Goal: Task Accomplishment & Management: Manage account settings

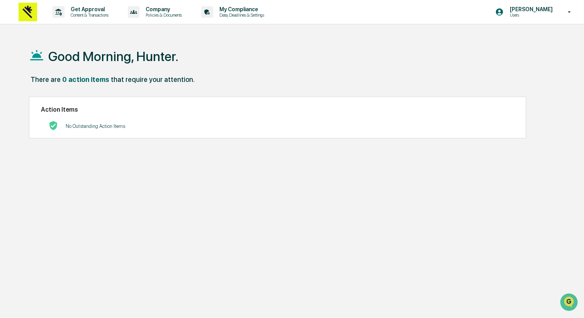
click at [31, 7] on img at bounding box center [28, 12] width 19 height 19
click at [268, 14] on p "Data, Deadlines & Settings" at bounding box center [240, 14] width 55 height 5
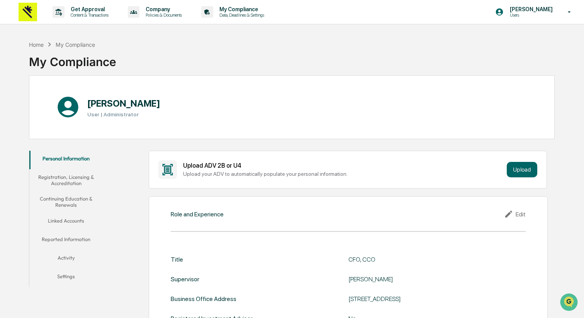
click at [71, 272] on button "Settings" at bounding box center [65, 277] width 73 height 19
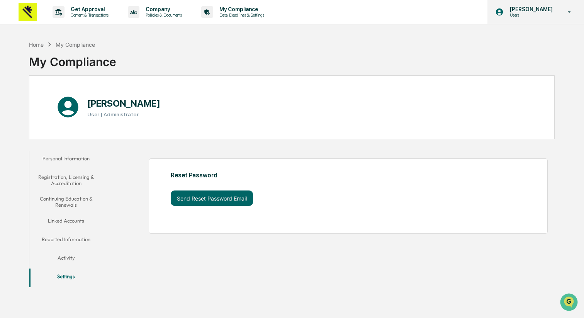
click at [527, 14] on p "Users" at bounding box center [529, 14] width 53 height 5
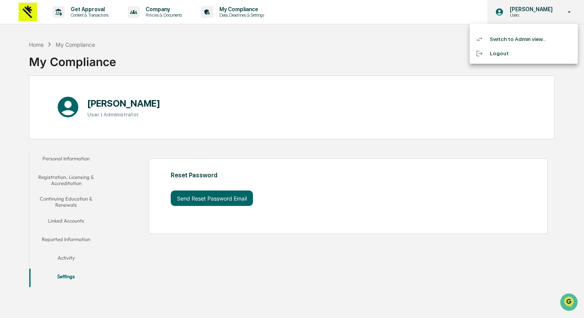
click at [527, 14] on div at bounding box center [292, 159] width 584 height 318
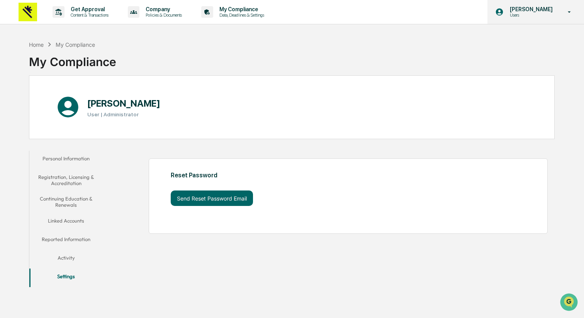
click at [525, 8] on p "[PERSON_NAME]" at bounding box center [529, 9] width 53 height 6
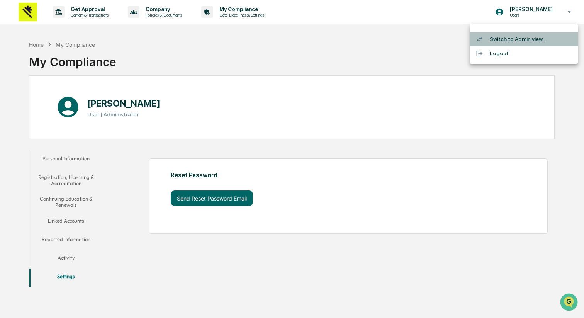
click at [524, 37] on li "Switch to Admin view..." at bounding box center [523, 39] width 108 height 14
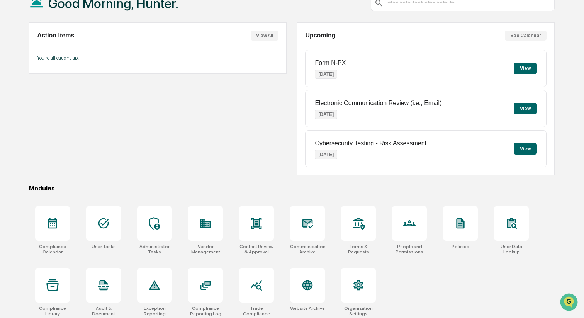
scroll to position [56, 0]
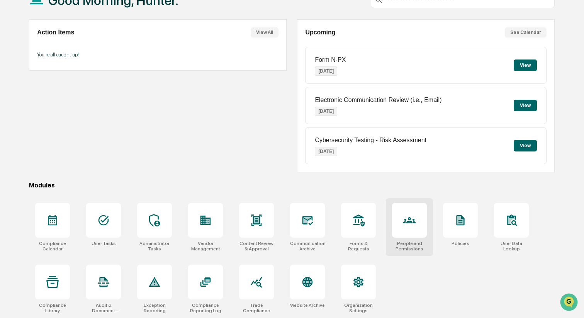
click at [424, 213] on div at bounding box center [409, 220] width 35 height 35
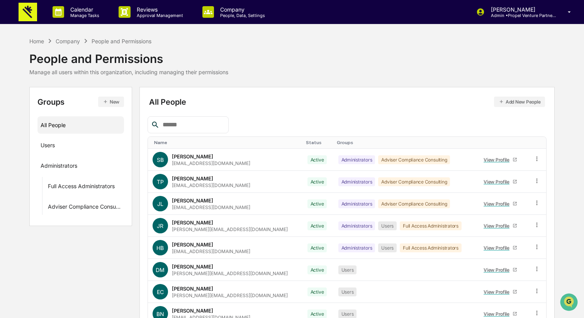
click at [69, 41] on div "Company" at bounding box center [68, 41] width 24 height 7
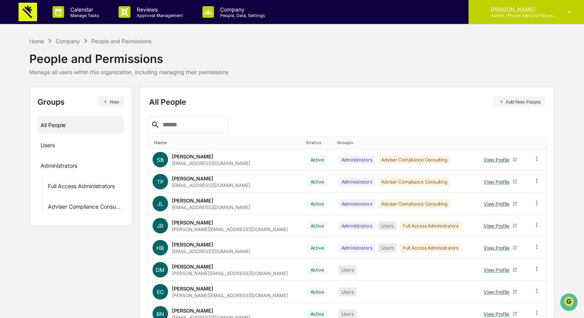
click at [546, 11] on p "[PERSON_NAME]" at bounding box center [520, 9] width 72 height 7
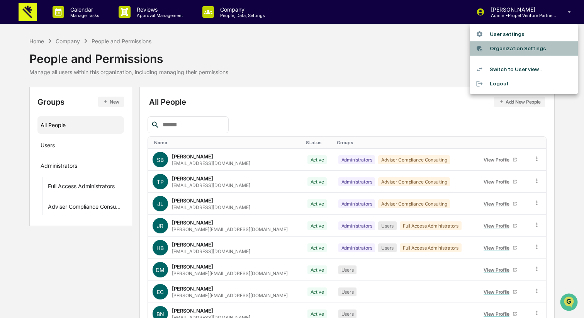
click at [514, 50] on li "Organization Settings" at bounding box center [523, 48] width 108 height 14
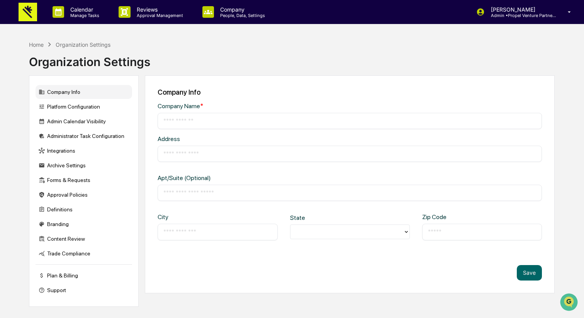
type input "**********"
type input "*****"
click at [271, 122] on input "**********" at bounding box center [349, 121] width 373 height 8
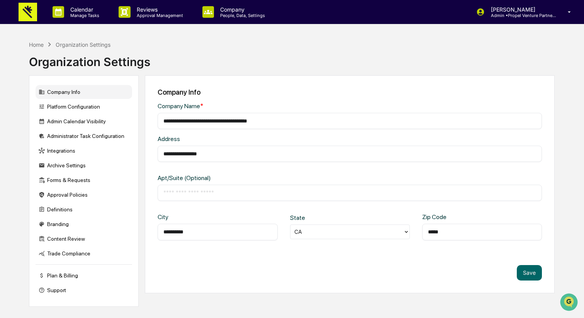
click at [307, 83] on div "**********" at bounding box center [350, 184] width 410 height 218
click at [270, 122] on input "**********" at bounding box center [349, 121] width 373 height 8
type input "**********"
click at [520, 272] on button "Save" at bounding box center [529, 272] width 25 height 15
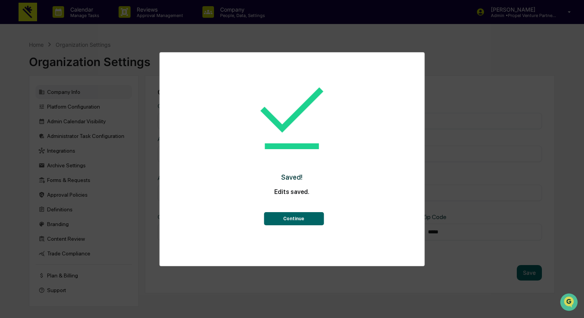
click at [307, 217] on button "Continue" at bounding box center [294, 218] width 60 height 13
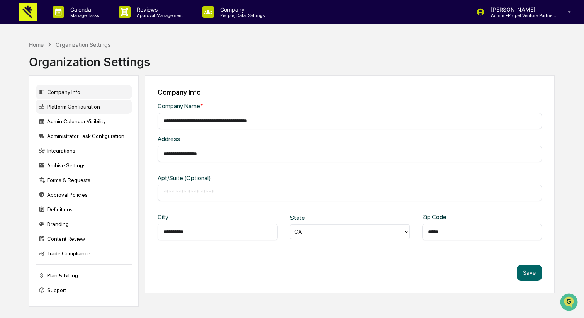
click at [109, 108] on div "Platform Configuration" at bounding box center [84, 107] width 97 height 14
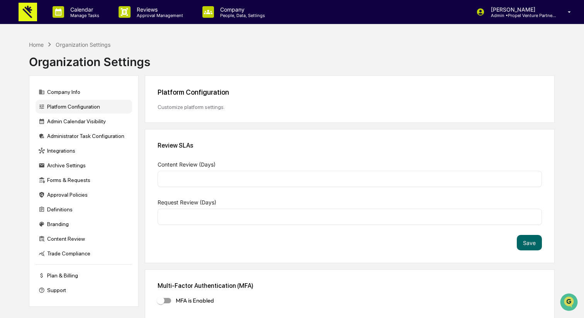
type input "*"
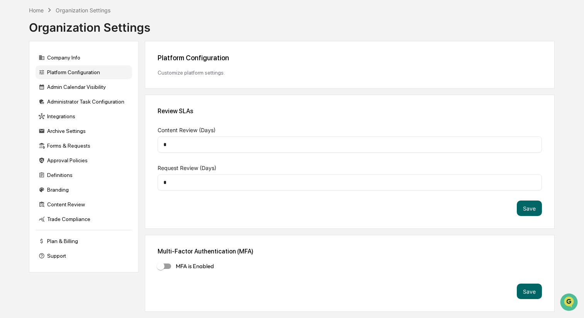
scroll to position [37, 0]
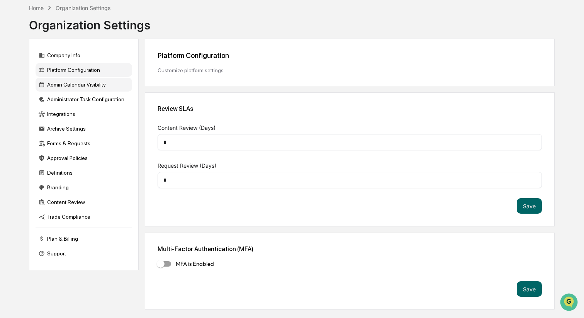
click at [83, 85] on div "Admin Calendar Visibility" at bounding box center [84, 85] width 97 height 14
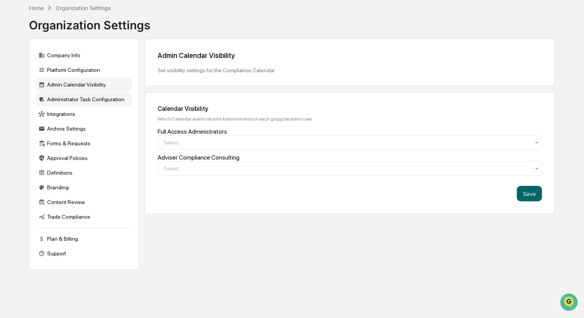
click at [93, 104] on div "Administrator Task Configuration" at bounding box center [84, 99] width 97 height 14
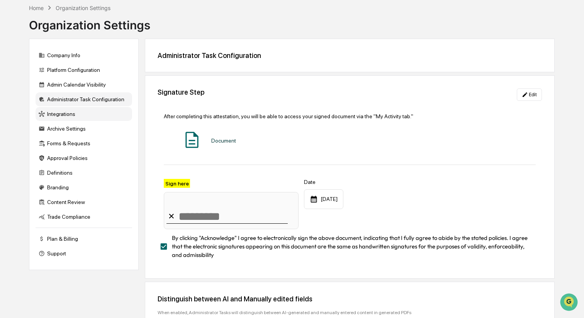
click at [97, 115] on div "Integrations" at bounding box center [84, 114] width 97 height 14
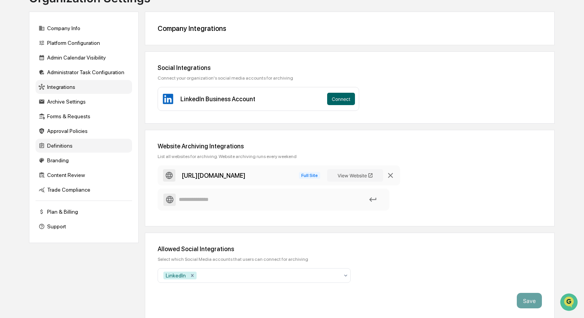
scroll to position [67, 0]
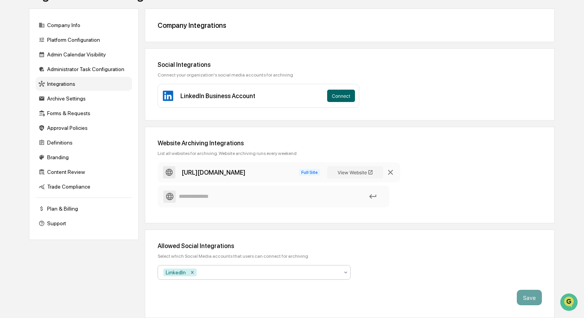
click at [233, 273] on div at bounding box center [268, 272] width 141 height 8
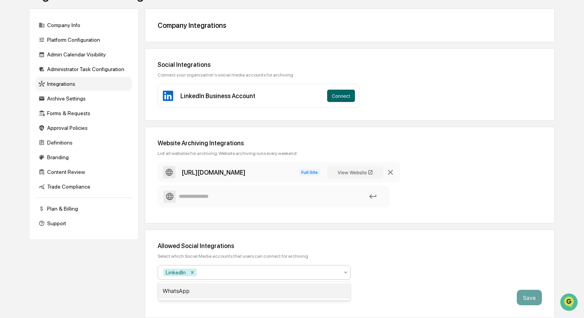
click at [256, 288] on div "WhatsApp" at bounding box center [254, 290] width 192 height 15
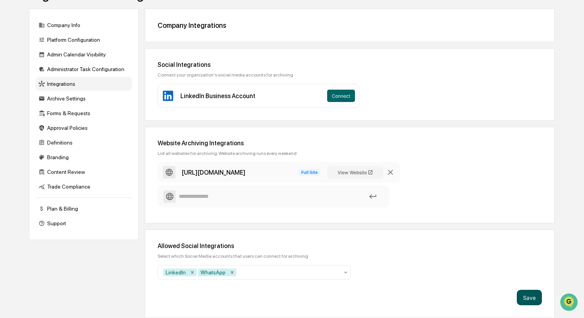
click at [530, 297] on button "Save" at bounding box center [529, 297] width 25 height 15
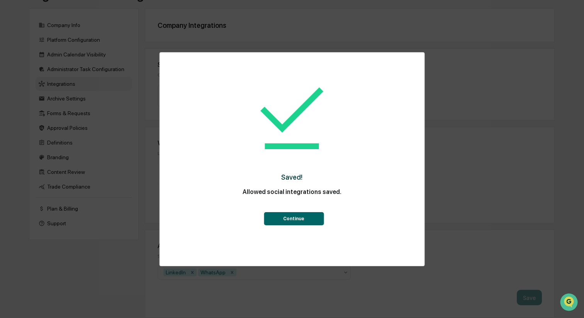
click at [295, 218] on button "Continue" at bounding box center [294, 218] width 60 height 13
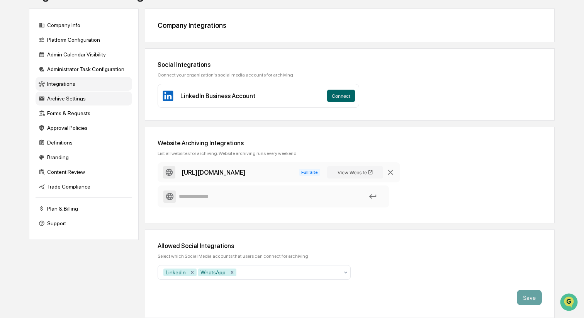
click at [90, 99] on div "Archive Settings" at bounding box center [84, 98] width 97 height 14
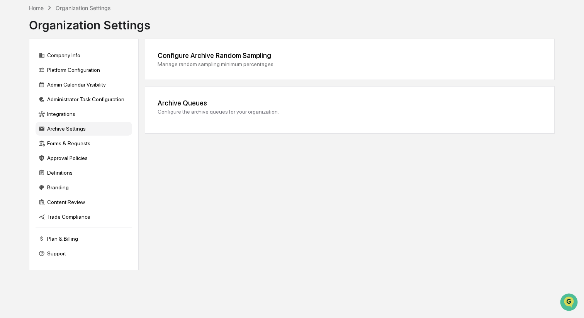
scroll to position [37, 0]
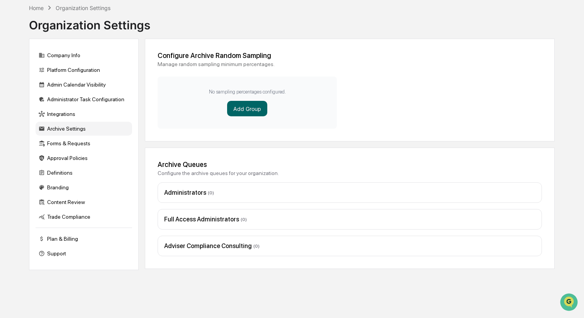
click at [208, 195] on span "( 0 )" at bounding box center [211, 192] width 6 height 5
click at [81, 147] on div "Forms & Requests" at bounding box center [84, 143] width 97 height 14
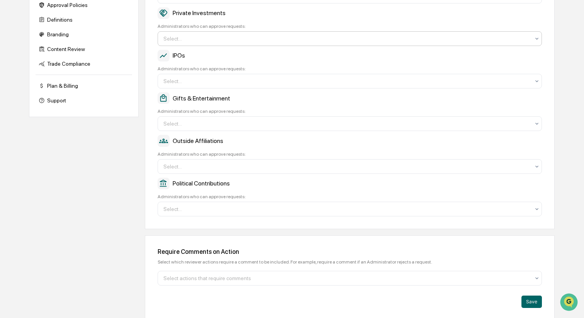
scroll to position [194, 0]
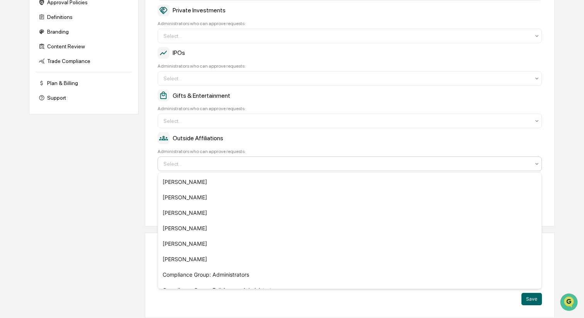
click at [231, 167] on div "Select..." at bounding box center [346, 164] width 374 height 12
click at [231, 166] on div at bounding box center [346, 164] width 366 height 8
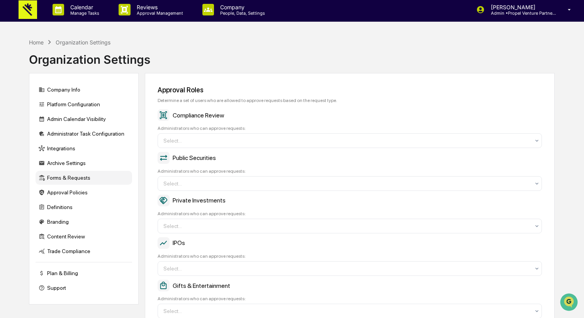
scroll to position [0, 0]
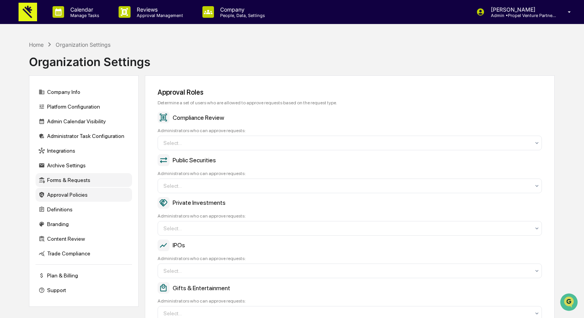
click at [95, 196] on div "Approval Policies" at bounding box center [84, 195] width 97 height 14
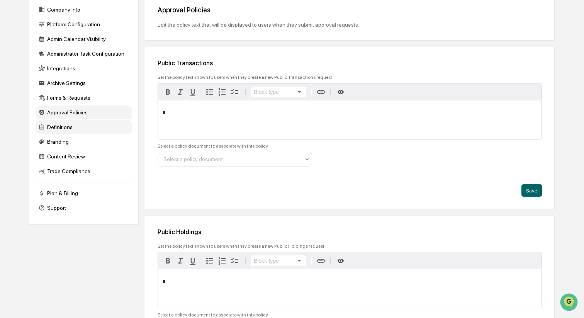
scroll to position [86, 0]
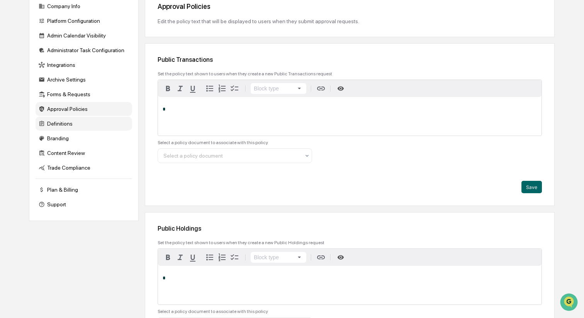
click at [87, 125] on div "Definitions" at bounding box center [84, 124] width 97 height 14
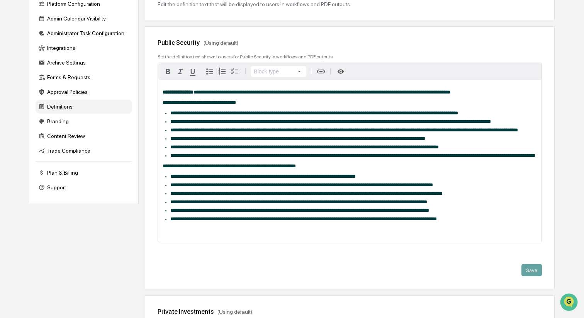
scroll to position [115, 0]
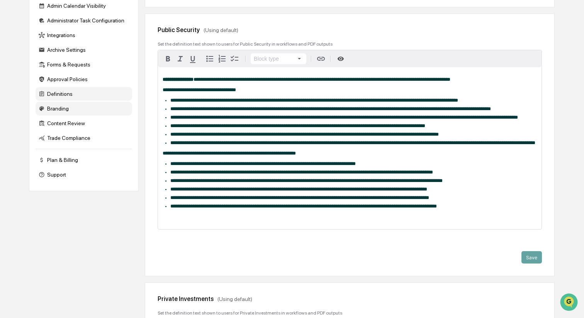
click at [108, 108] on div "Branding" at bounding box center [84, 109] width 97 height 14
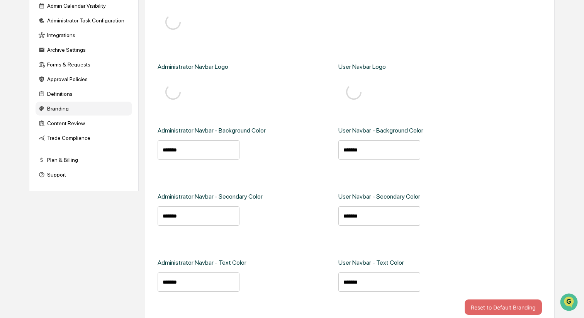
type input "*******"
type input "****"
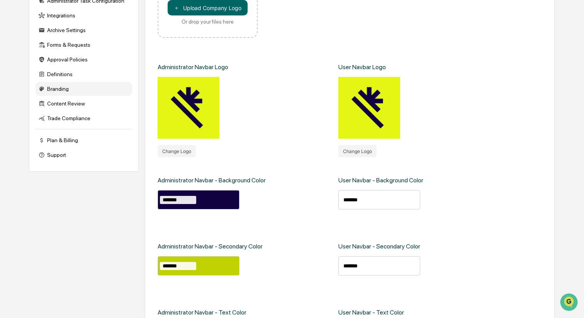
scroll to position [195, 0]
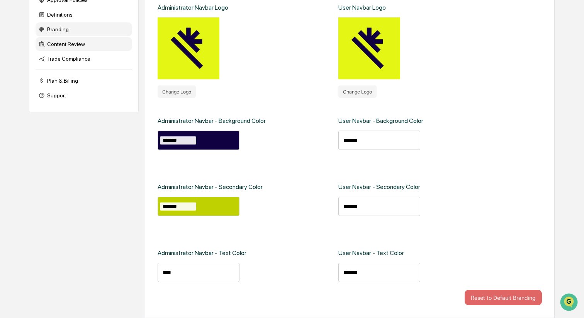
click at [91, 51] on div "Content Review" at bounding box center [84, 44] width 97 height 14
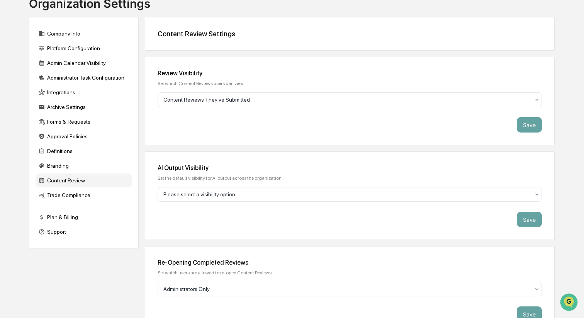
scroll to position [0, 0]
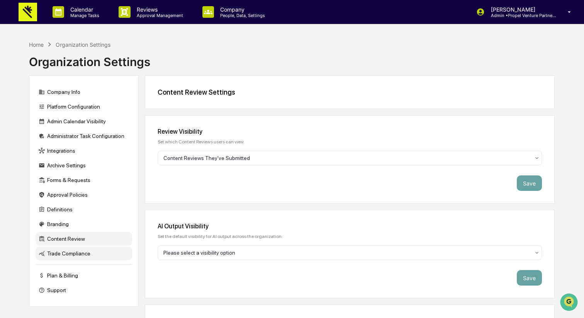
click at [104, 258] on div "Trade Compliance" at bounding box center [84, 253] width 97 height 14
